Goal: Transaction & Acquisition: Obtain resource

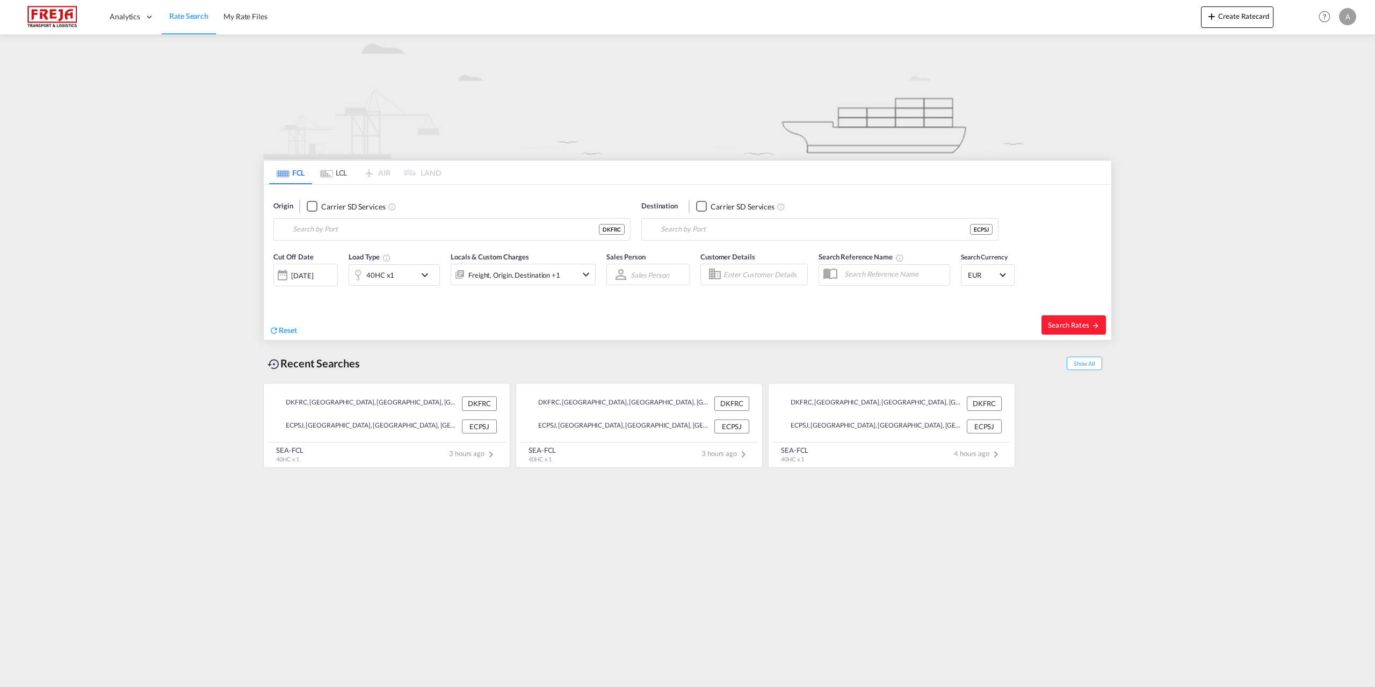
type input "[GEOGRAPHIC_DATA], DKFRC"
type input "Posorja, ECPSJ"
click at [1056, 323] on span "Search Rates" at bounding box center [1074, 325] width 52 height 9
type input "DKFRC to ECPSJ / [DATE]"
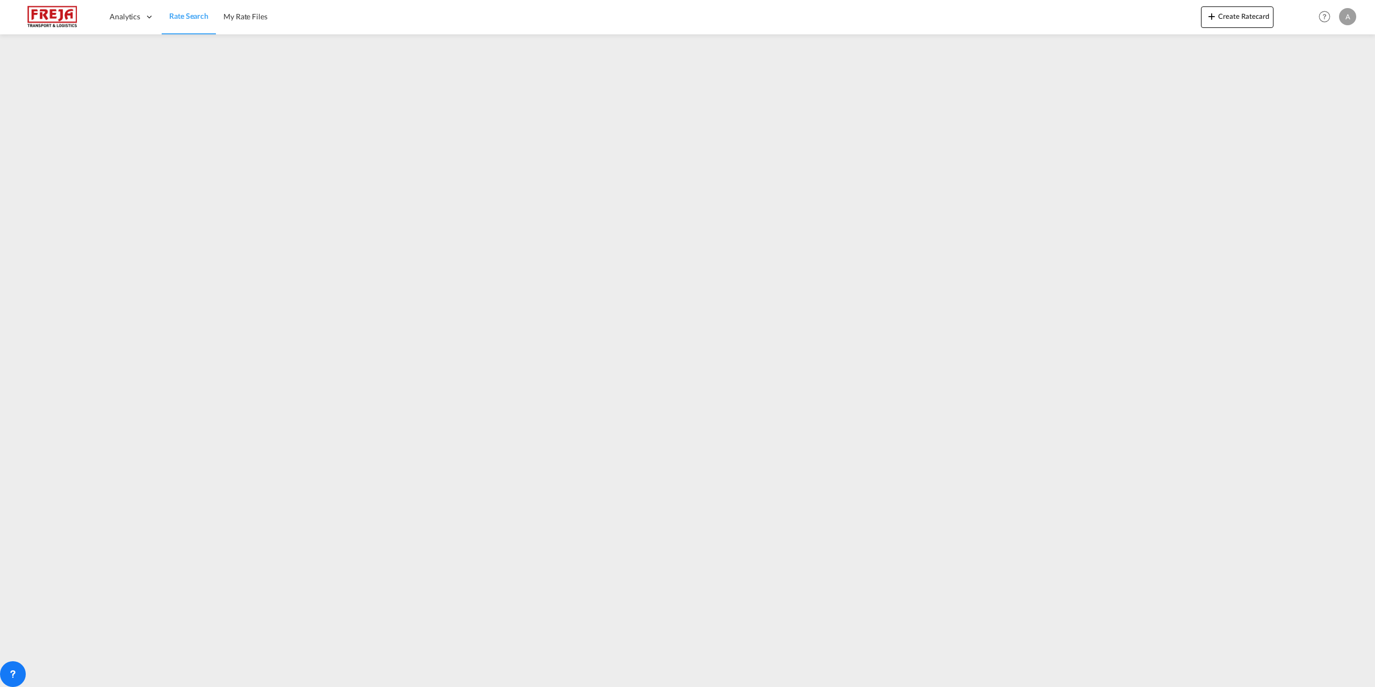
click at [74, 17] on img at bounding box center [52, 17] width 72 height 24
click at [1351, 12] on div "A" at bounding box center [1347, 16] width 17 height 17
click at [1324, 79] on button "Logout" at bounding box center [1335, 81] width 70 height 21
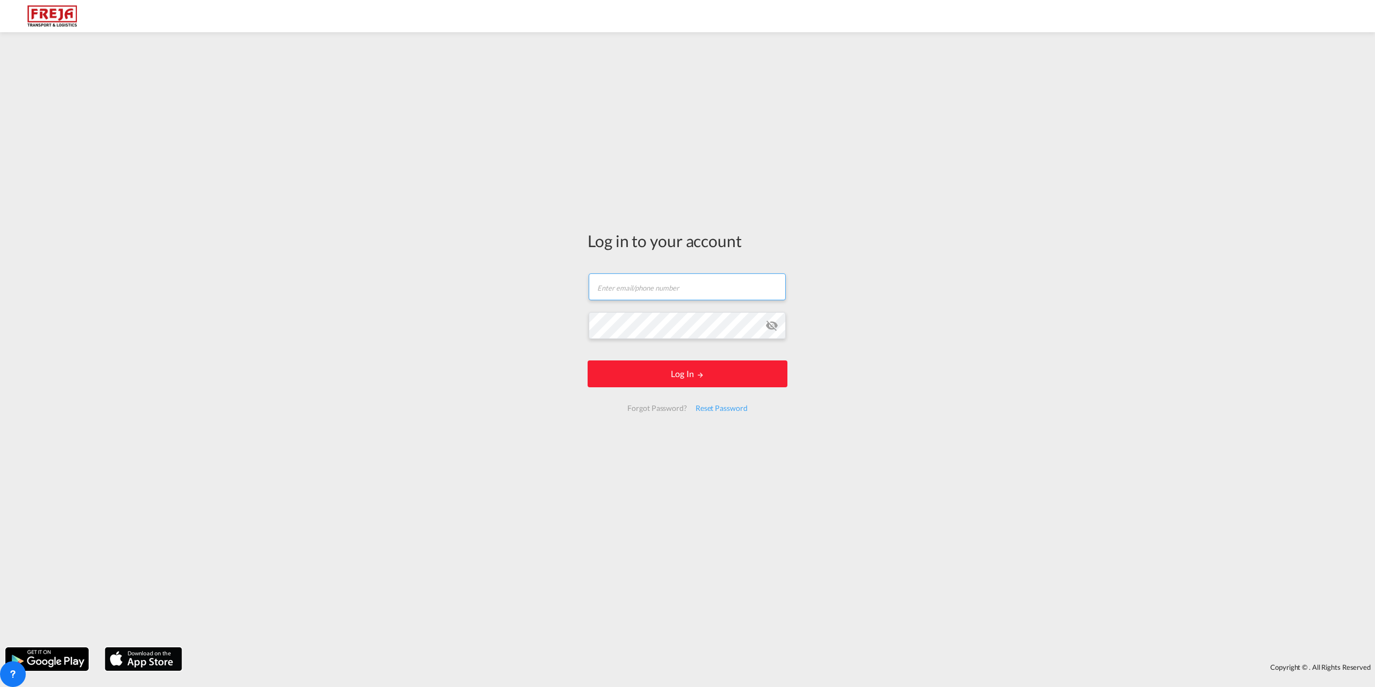
type input "[EMAIL_ADDRESS][DOMAIN_NAME]"
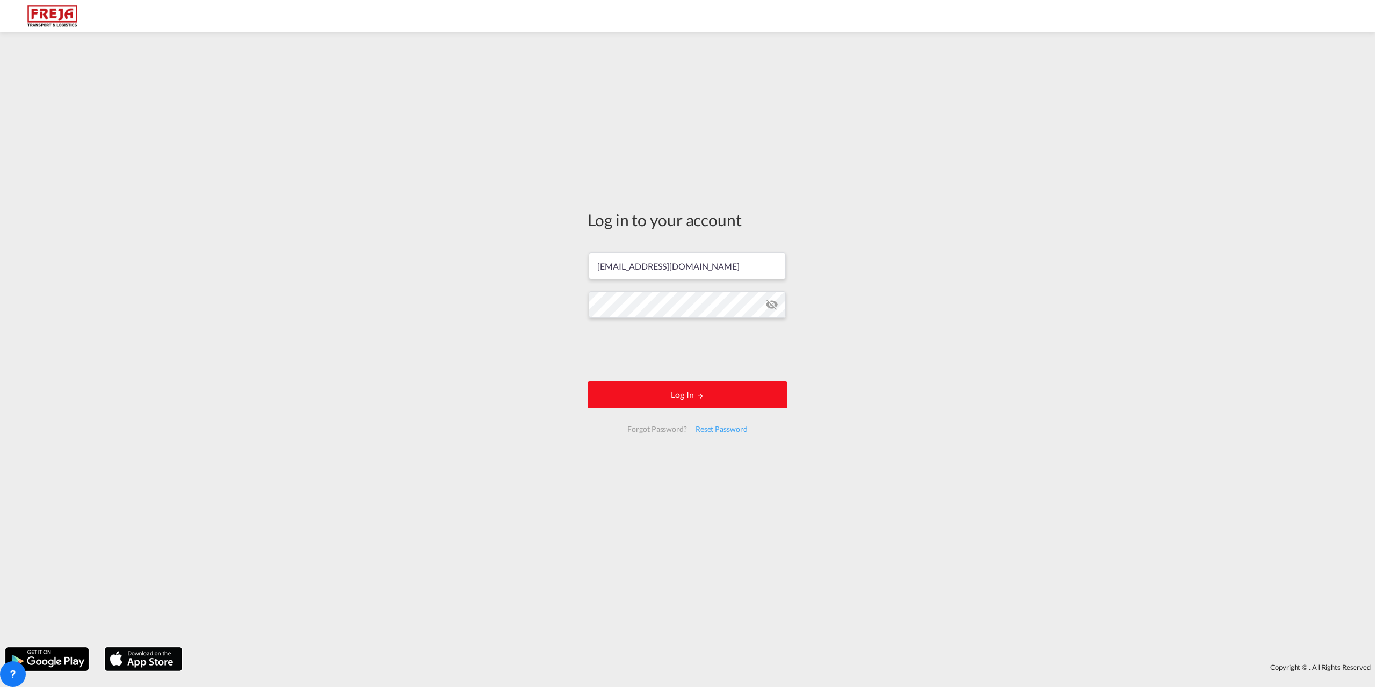
click at [706, 392] on button "Log In" at bounding box center [688, 394] width 200 height 27
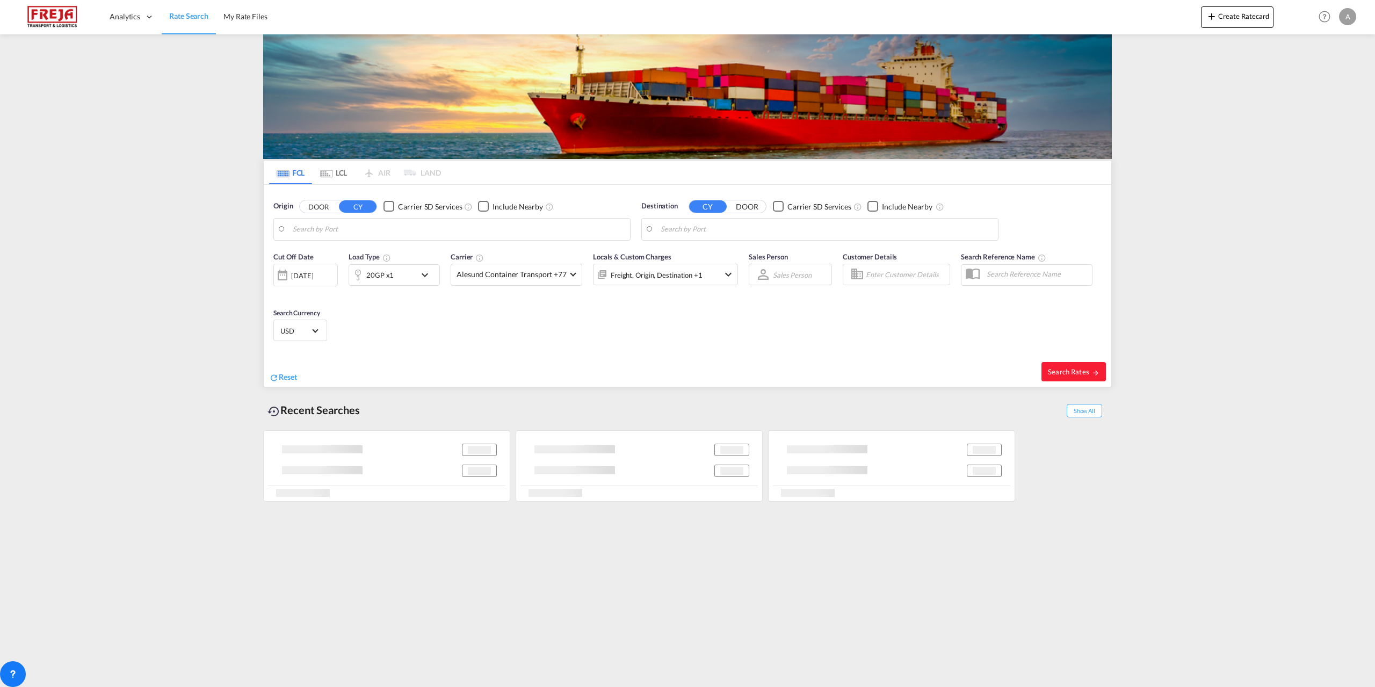
type input "[GEOGRAPHIC_DATA], DKFRC"
type input "Posorja, ECPSJ"
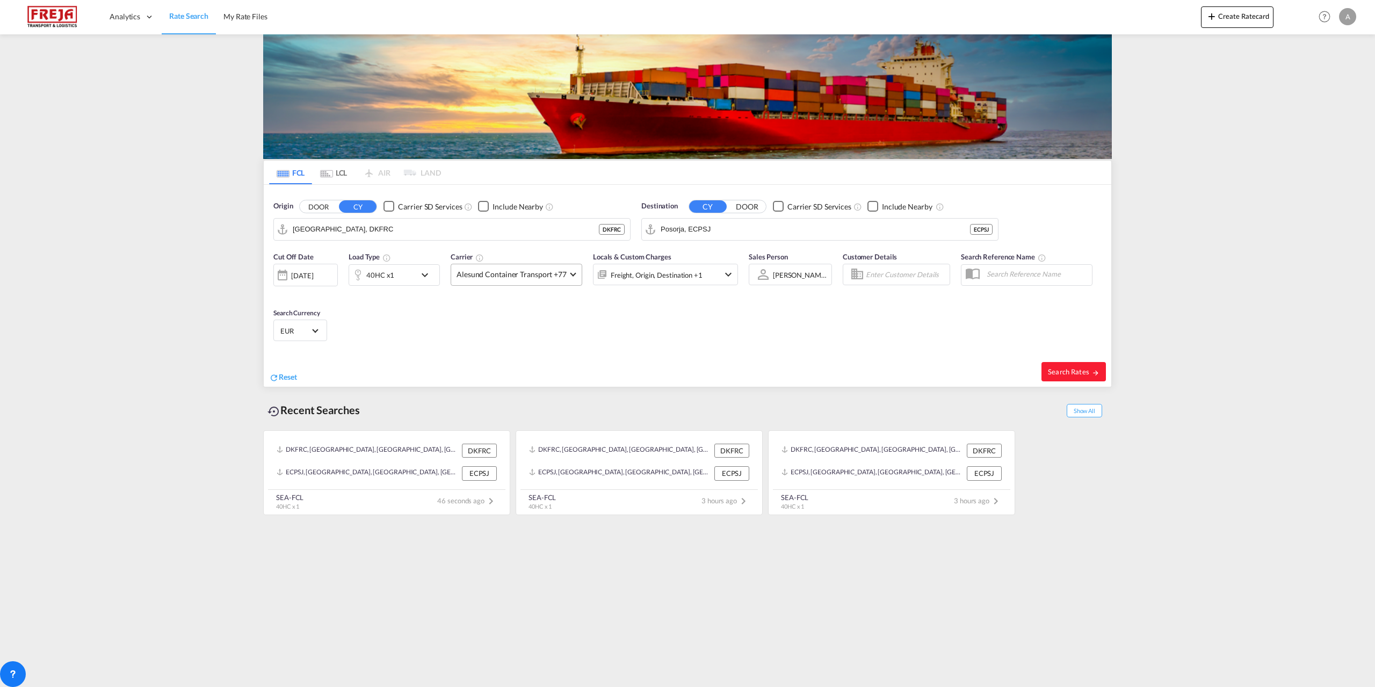
click at [570, 274] on span at bounding box center [573, 273] width 6 height 6
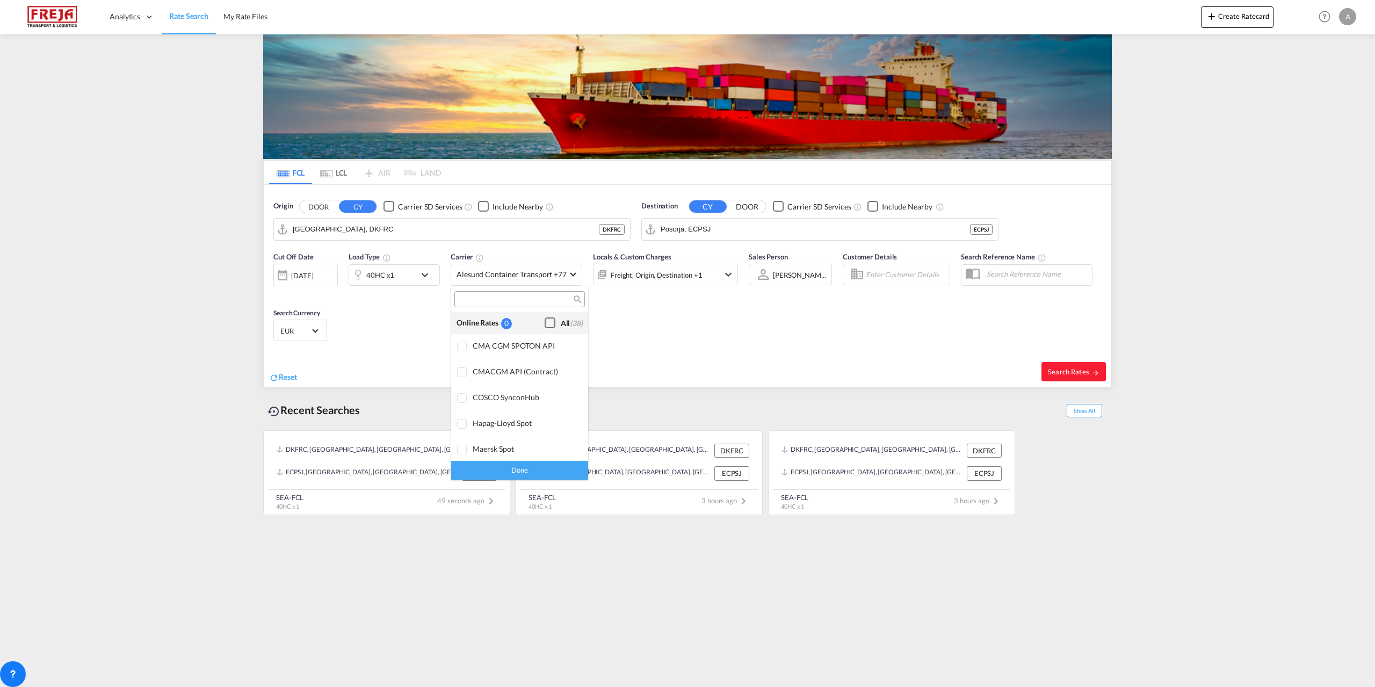
click at [545, 323] on div "Checkbox No Ink" at bounding box center [550, 322] width 11 height 11
drag, startPoint x: 548, startPoint y: 465, endPoint x: 550, endPoint y: 459, distance: 6.8
click at [548, 464] on div "Done" at bounding box center [519, 470] width 137 height 19
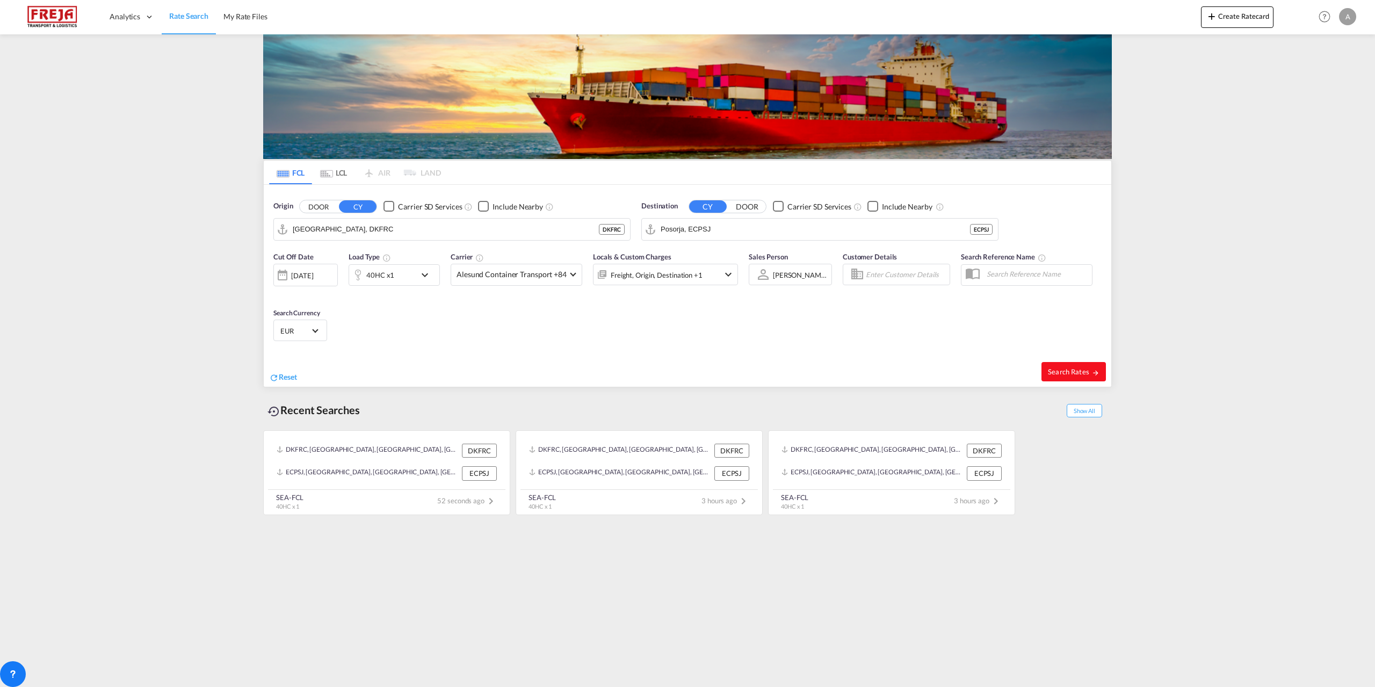
click at [1048, 372] on button "Search Rates" at bounding box center [1073, 371] width 64 height 19
type input "DKFRC to ECPSJ / [DATE]"
